Goal: Task Accomplishment & Management: Manage account settings

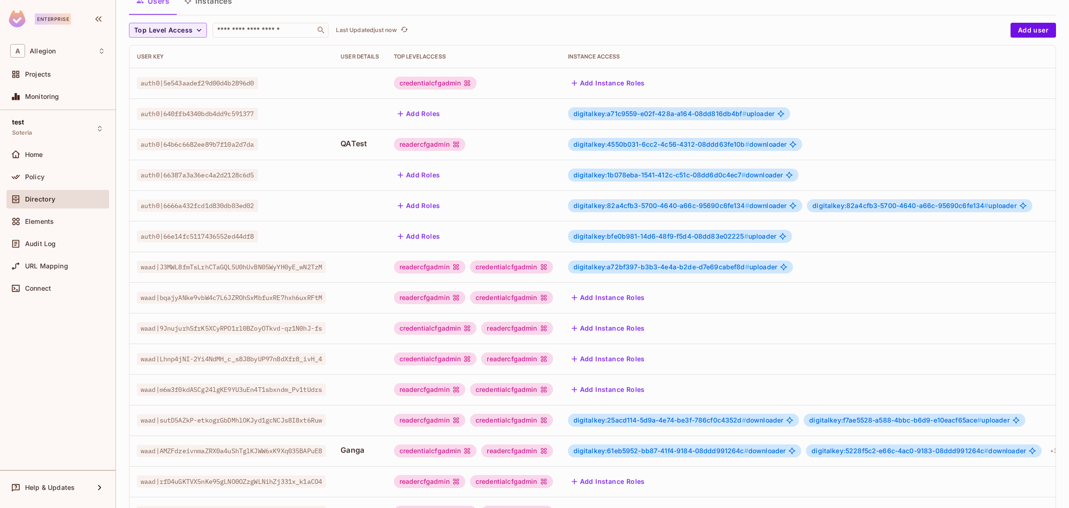
scroll to position [139, 0]
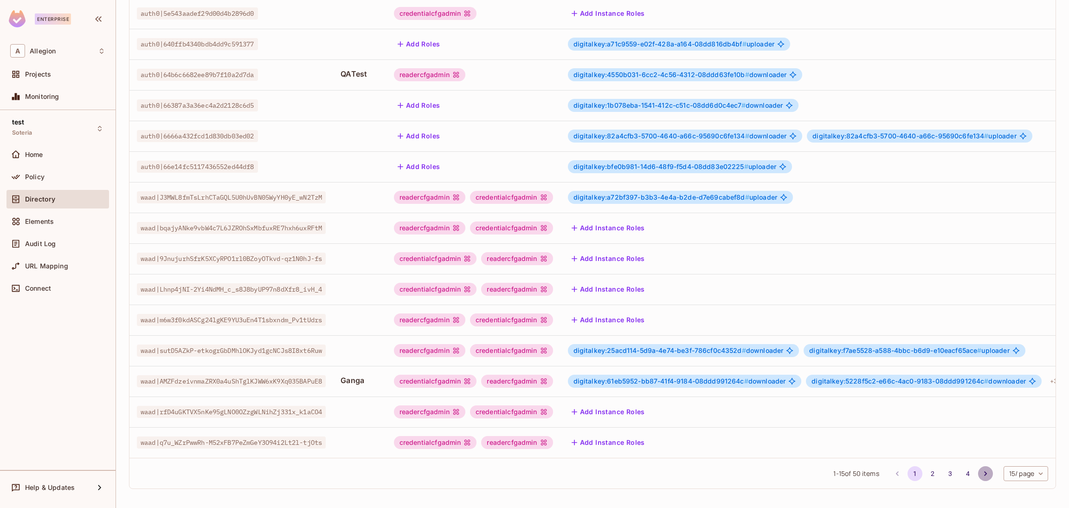
click at [981, 478] on icon "Go to next page" at bounding box center [985, 473] width 9 height 9
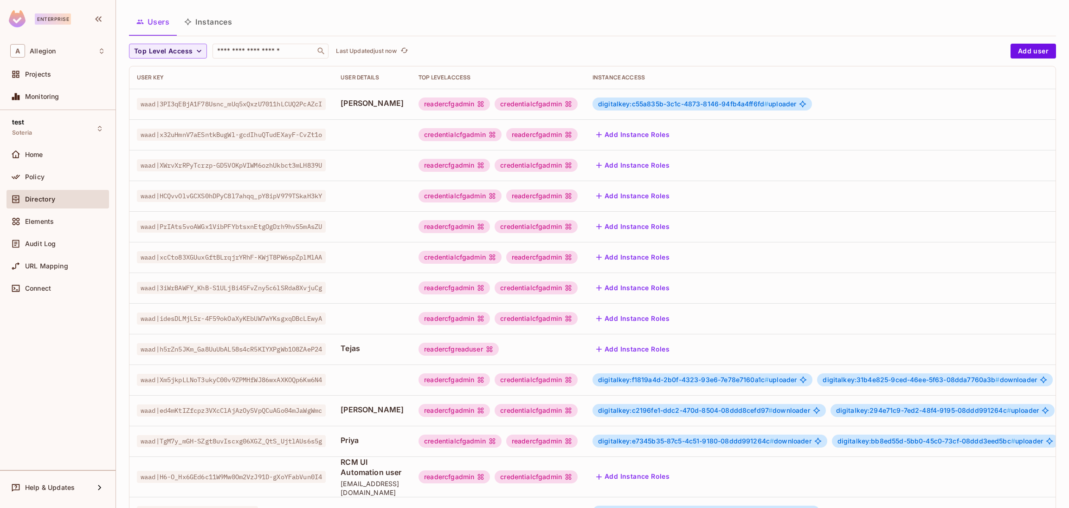
scroll to position [70, 0]
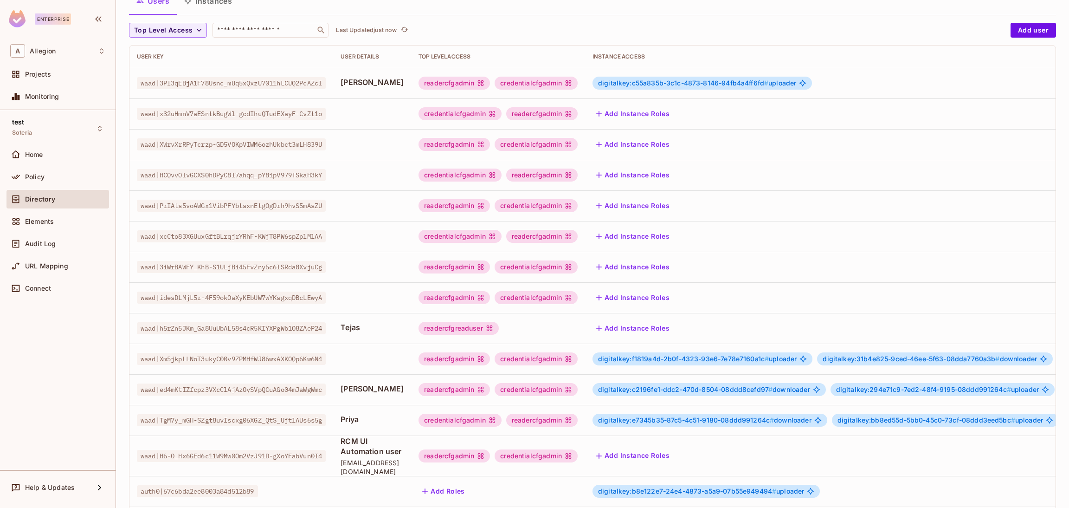
click at [612, 420] on td "digitalkey:e7345b35-87c5-4c51-9180-08ddd991264c # downloader digitalkey:bb8ed55…" at bounding box center [825, 420] width 481 height 31
click at [753, 387] on span "digitalkey:c2196fe1-ddc2-470d-8504-08ddd8cefd97 #" at bounding box center [685, 389] width 174 height 8
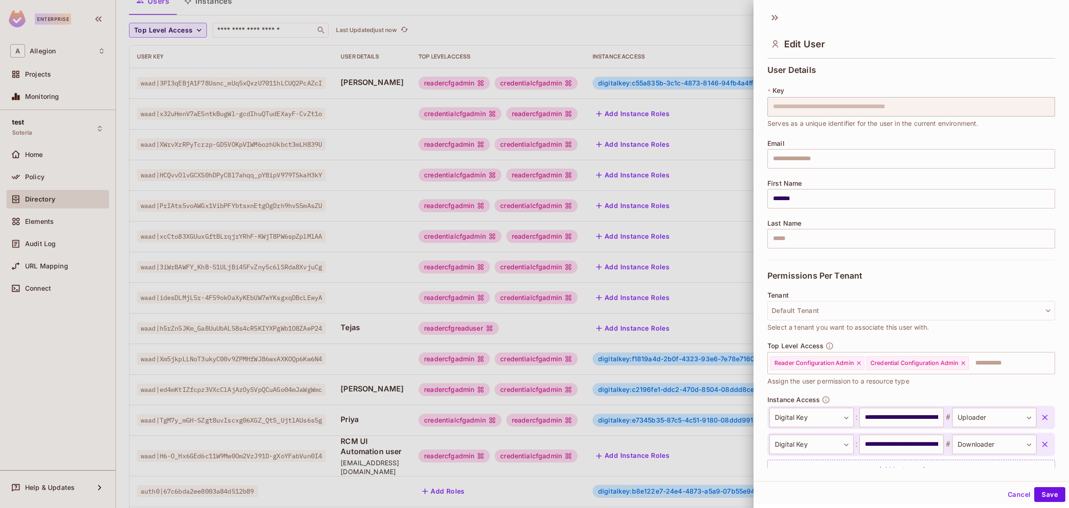
click at [1040, 419] on icon "button" at bounding box center [1044, 417] width 9 height 9
click at [862, 361] on icon at bounding box center [859, 363] width 6 height 6
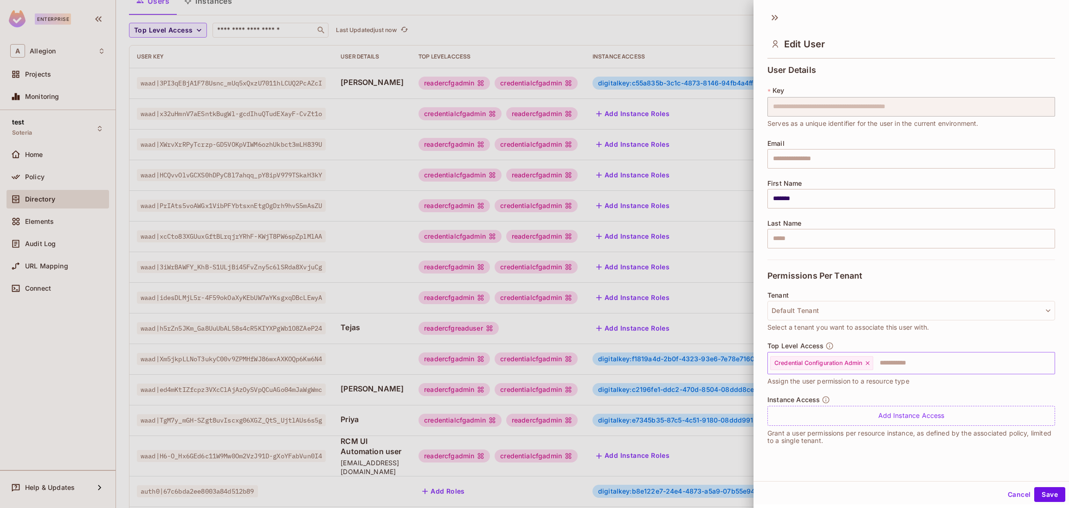
click at [872, 362] on div "Credential Configuration Admin" at bounding box center [821, 363] width 103 height 14
click at [868, 362] on icon at bounding box center [867, 363] width 4 height 4
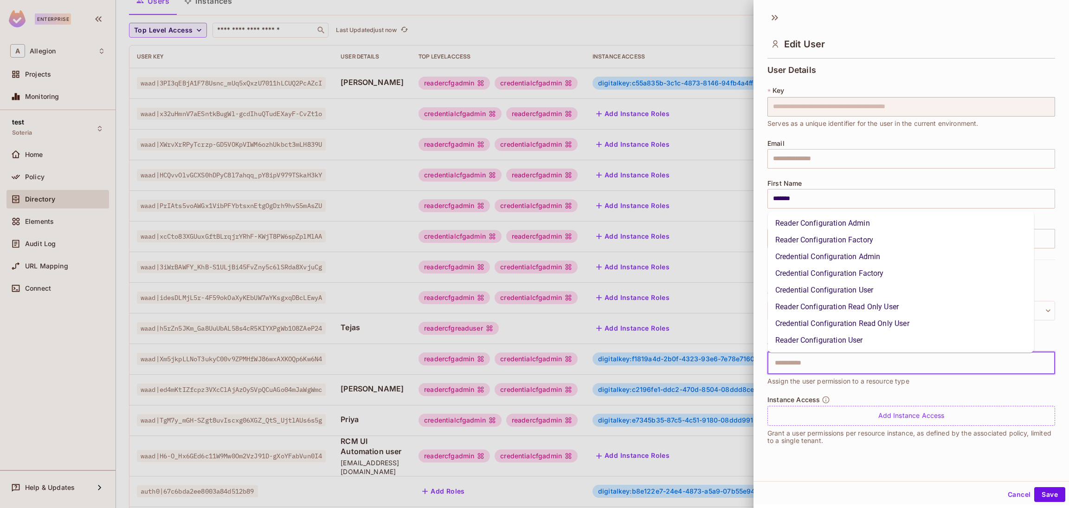
click at [868, 362] on input "text" at bounding box center [903, 363] width 268 height 19
click at [826, 339] on li "Reader Configuration User" at bounding box center [901, 340] width 266 height 17
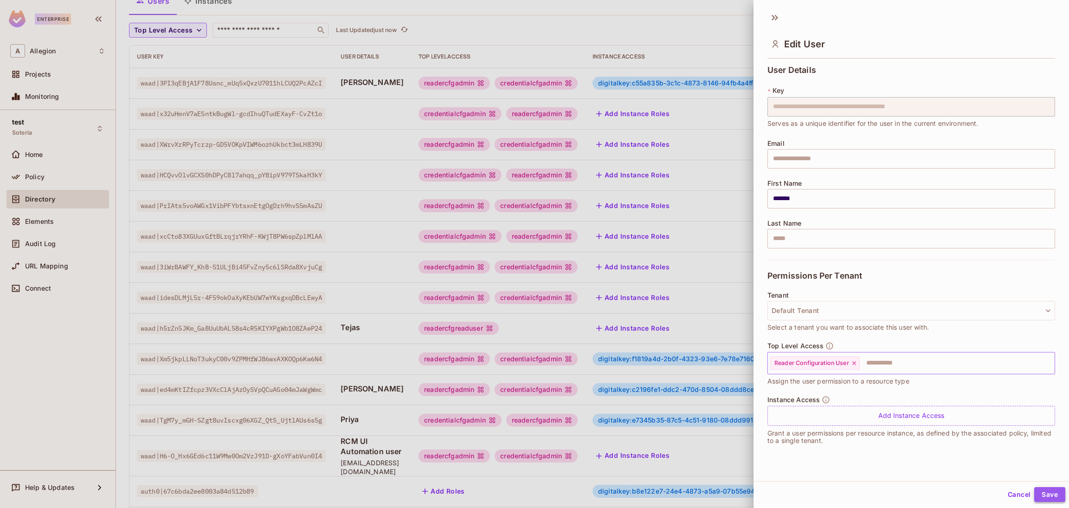
click at [1034, 490] on button "Save" at bounding box center [1049, 494] width 31 height 15
